Goal: Information Seeking & Learning: Learn about a topic

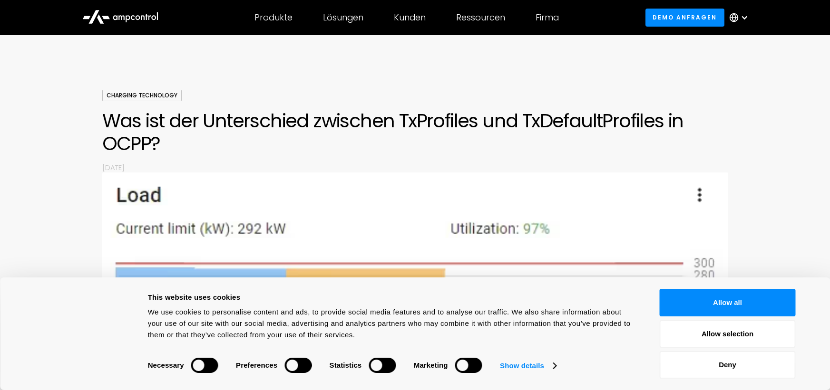
scroll to position [48, 0]
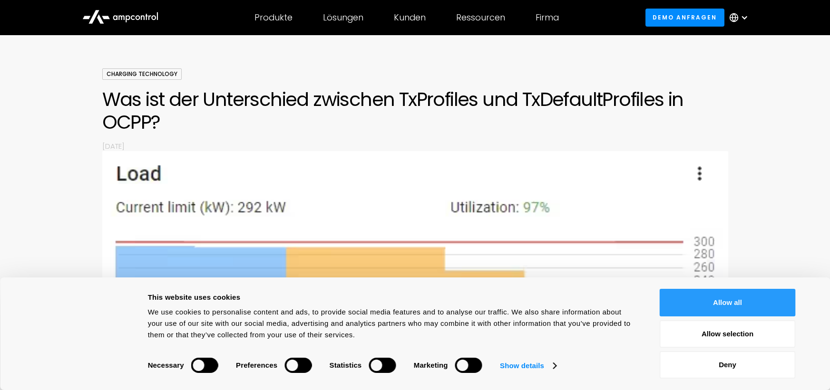
click at [732, 298] on button "Allow all" at bounding box center [728, 303] width 136 height 28
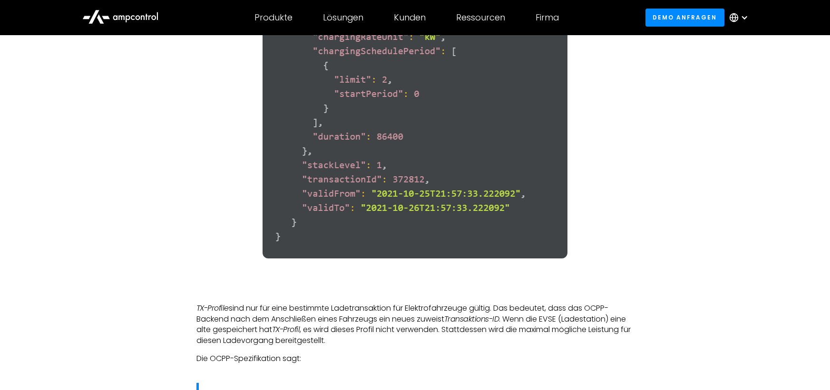
scroll to position [2996, 0]
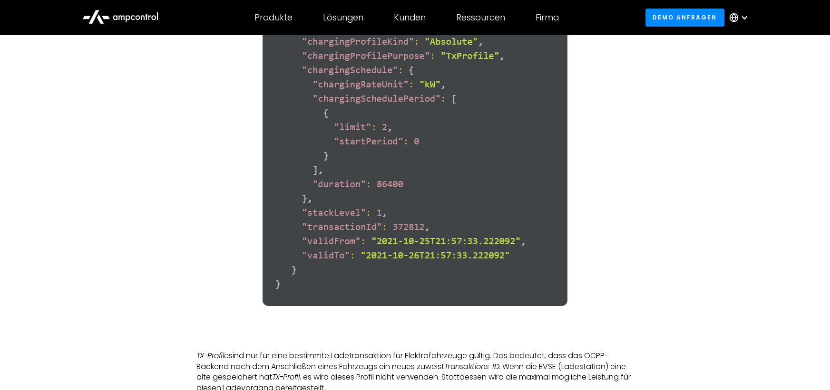
scroll to position [2806, 0]
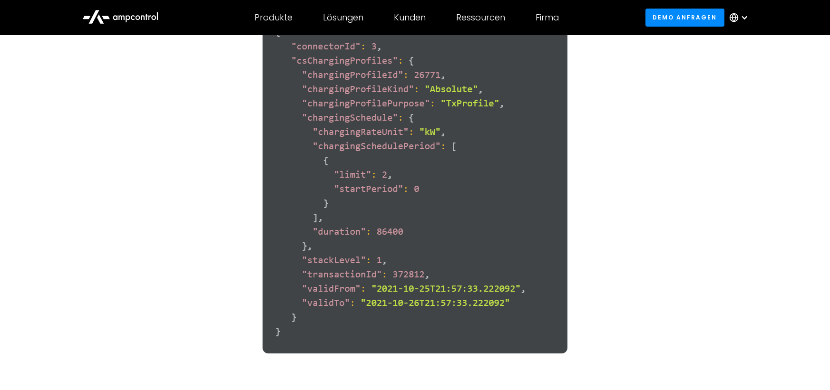
drag, startPoint x: 561, startPoint y: 0, endPoint x: 676, endPoint y: 208, distance: 238.2
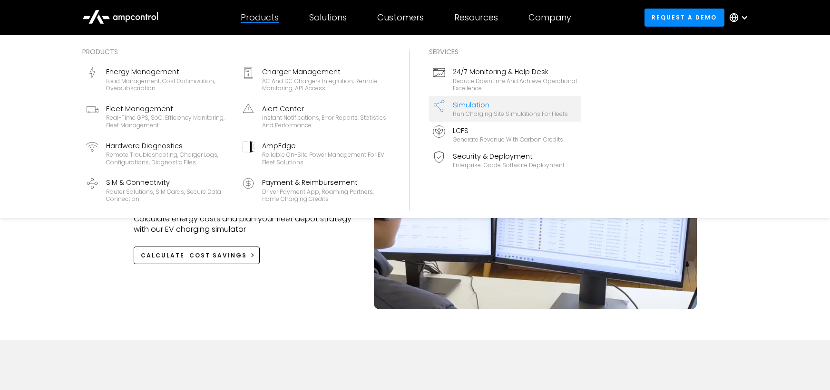
click at [265, 18] on div "Products" at bounding box center [260, 17] width 38 height 10
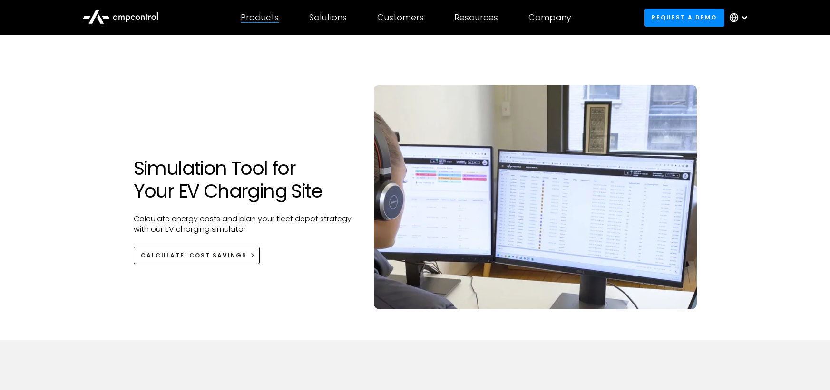
click at [265, 18] on div "Products" at bounding box center [260, 17] width 38 height 10
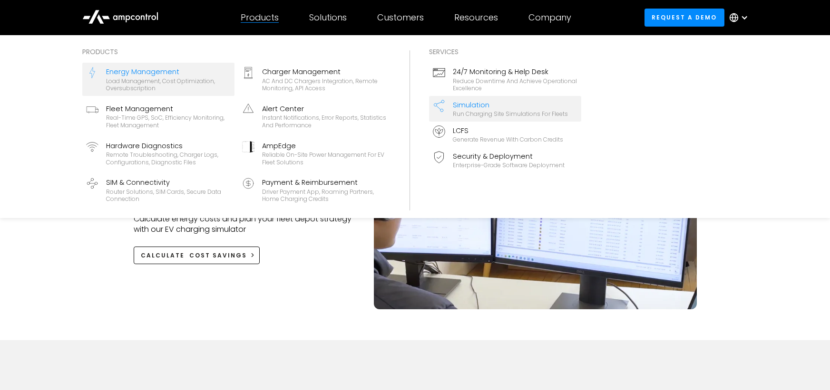
click at [152, 71] on div "Energy Management" at bounding box center [168, 72] width 125 height 10
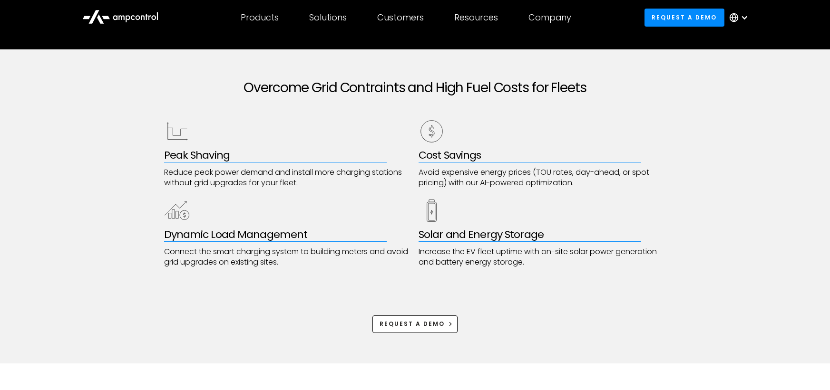
scroll to position [428, 0]
